Goal: Task Accomplishment & Management: Complete application form

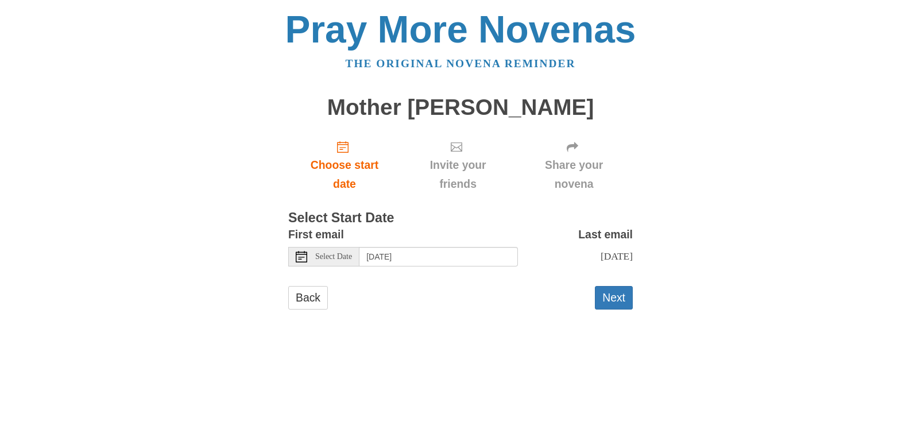
click at [302, 257] on use at bounding box center [301, 256] width 11 height 11
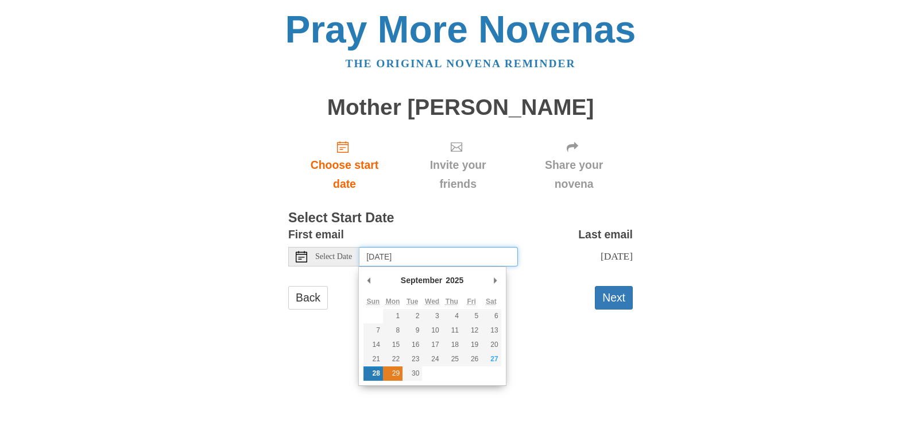
type input "Monday, September 29th"
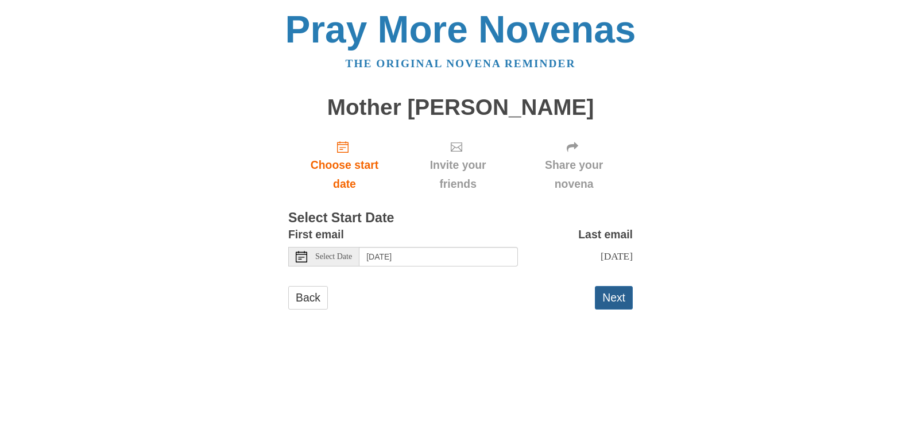
click at [621, 299] on button "Next" at bounding box center [614, 298] width 38 height 24
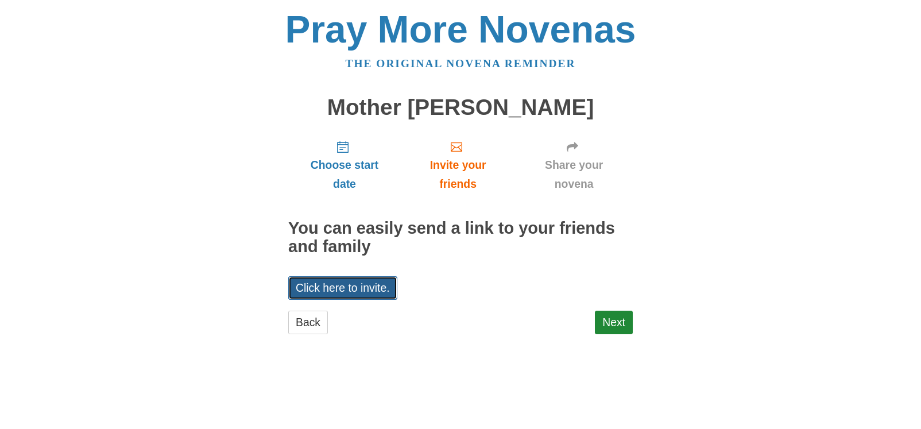
click at [332, 294] on link "Click here to invite." at bounding box center [342, 288] width 109 height 24
click at [338, 288] on link "Click here to invite." at bounding box center [342, 288] width 109 height 24
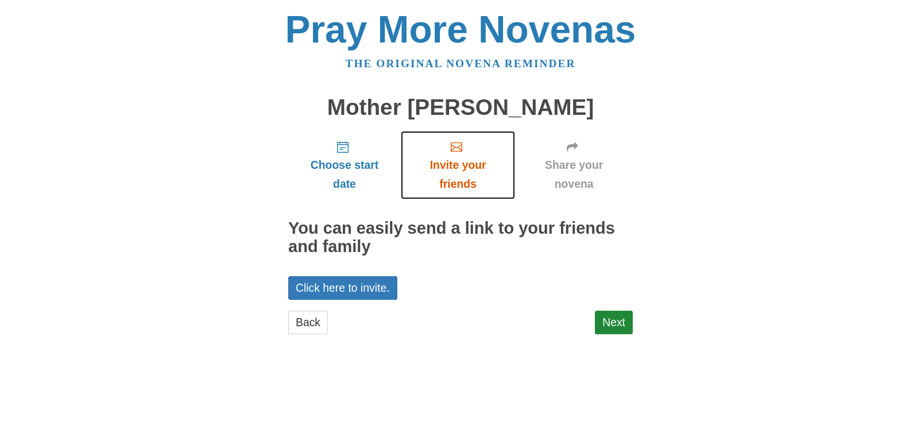
click at [456, 166] on span "Invite your friends" at bounding box center [457, 175] width 91 height 38
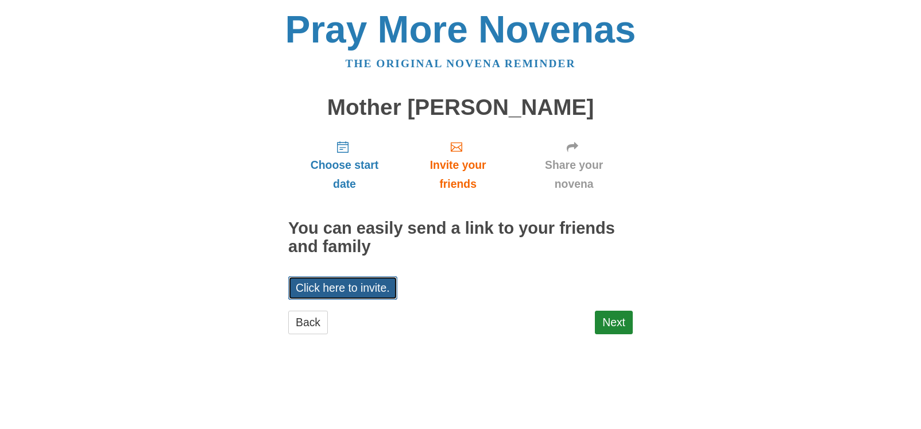
click at [370, 288] on link "Click here to invite." at bounding box center [342, 288] width 109 height 24
